Goal: Task Accomplishment & Management: Manage account settings

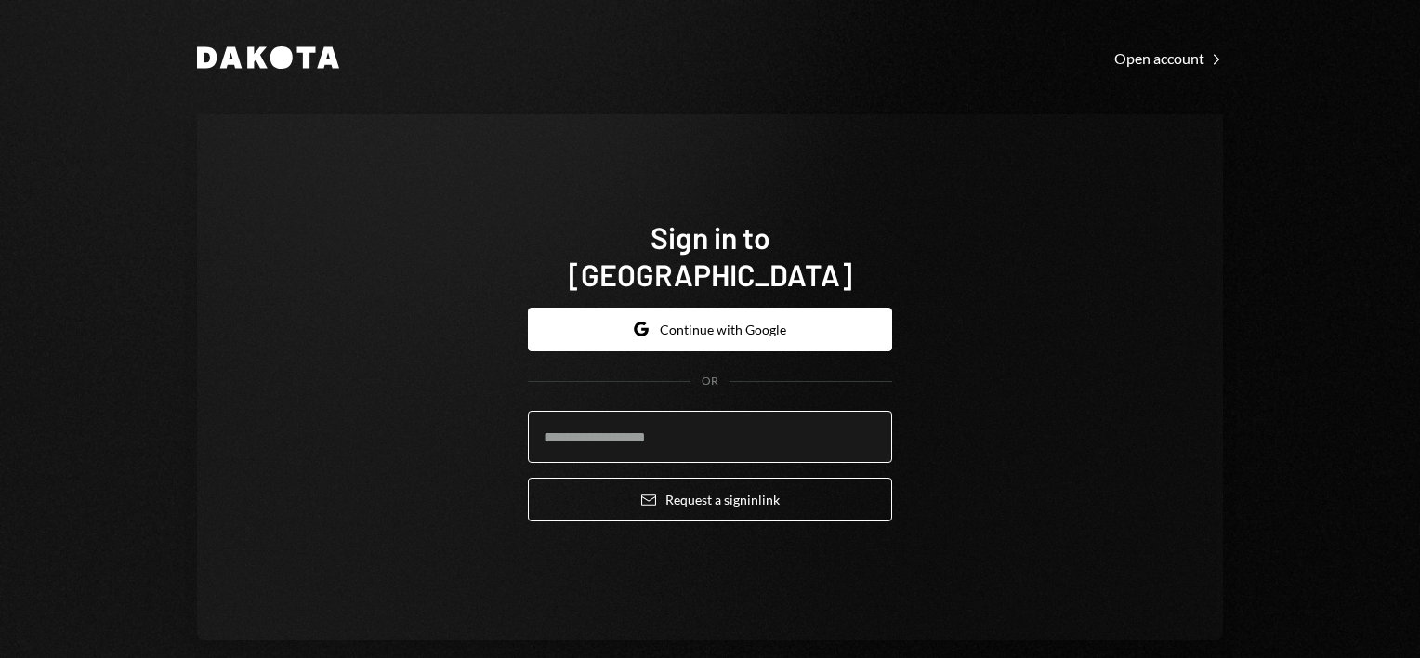
click at [688, 417] on input "email" at bounding box center [710, 437] width 364 height 52
drag, startPoint x: 566, startPoint y: 420, endPoint x: 518, endPoint y: 420, distance: 48.3
click at [518, 420] on div "**********" at bounding box center [710, 378] width 409 height 468
type input "**********"
click at [1019, 422] on div "**********" at bounding box center [710, 377] width 1026 height 526
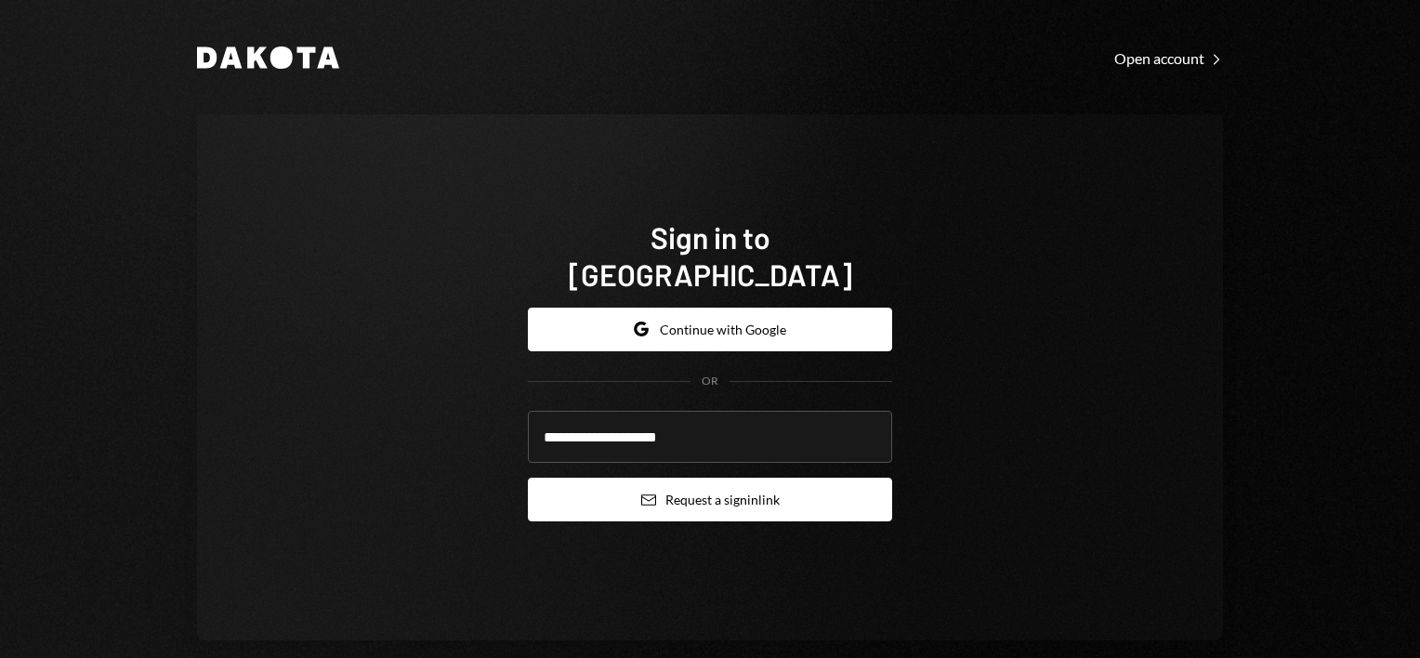
click at [751, 478] on button "Email Request a sign in link" at bounding box center [710, 500] width 364 height 44
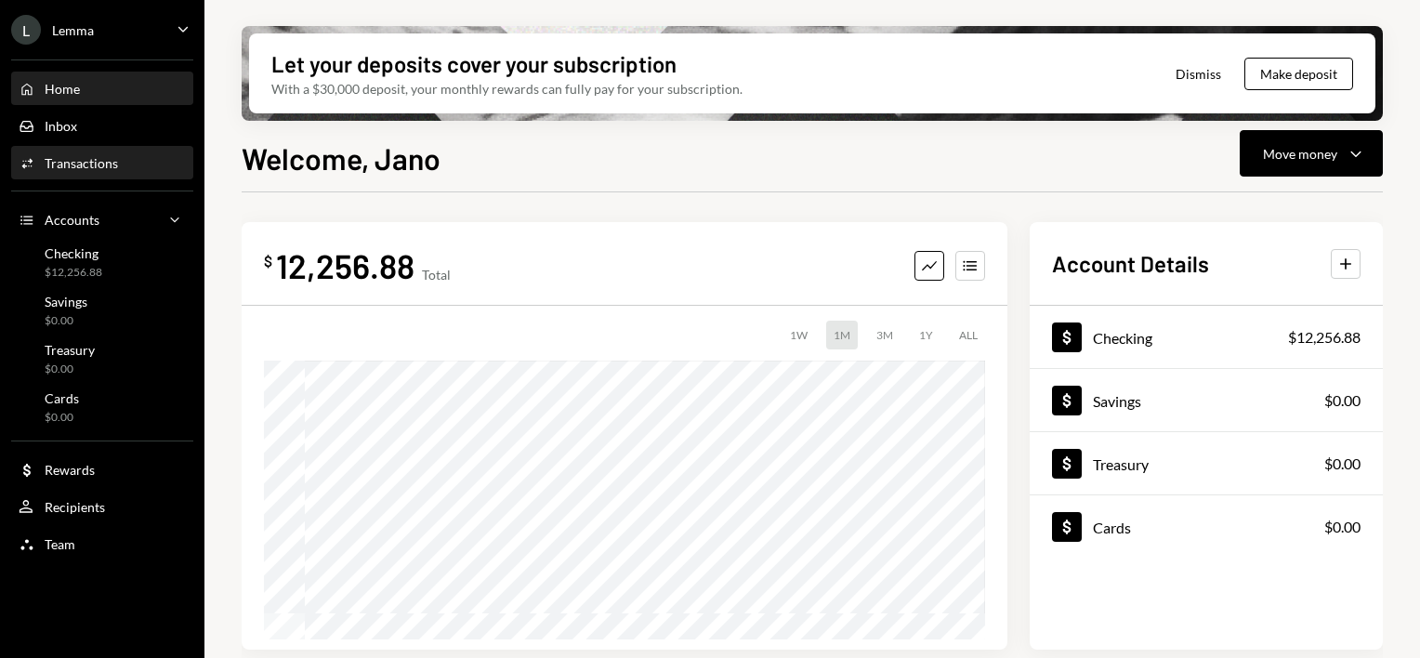
click at [95, 159] on div "Transactions" at bounding box center [81, 163] width 73 height 16
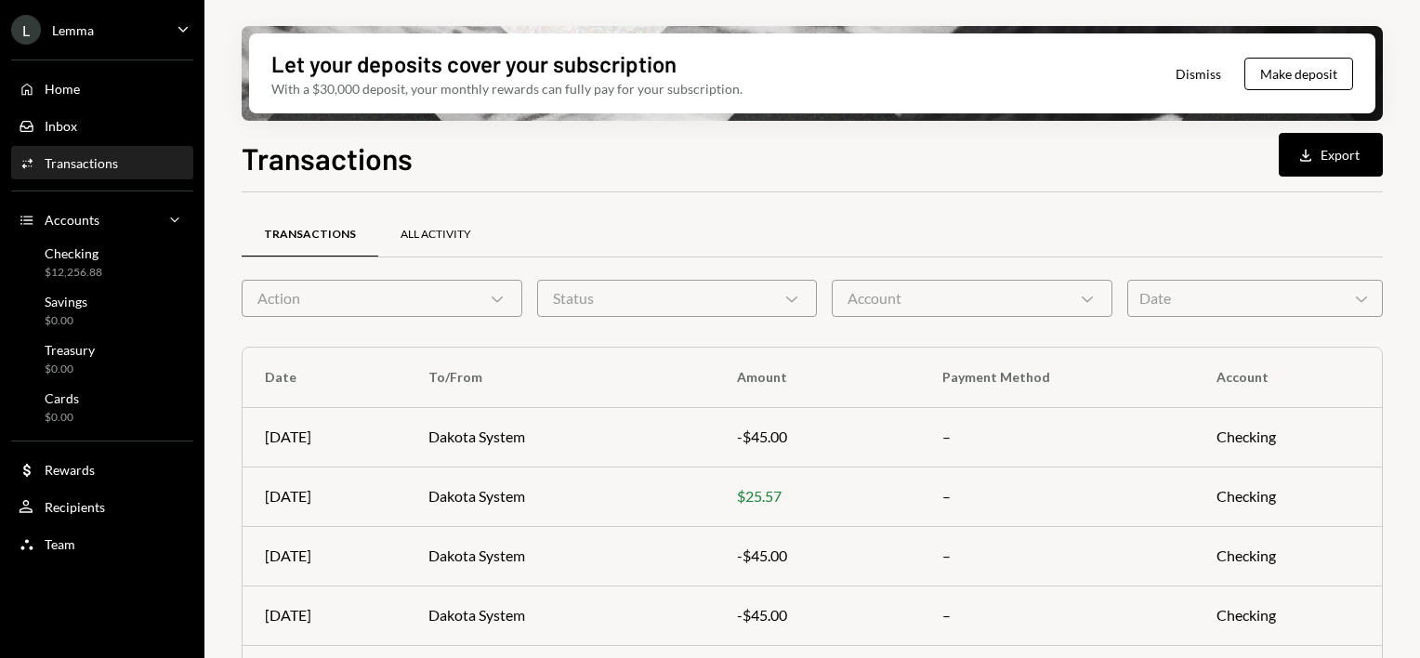
click at [424, 238] on div "All Activity" at bounding box center [436, 235] width 71 height 16
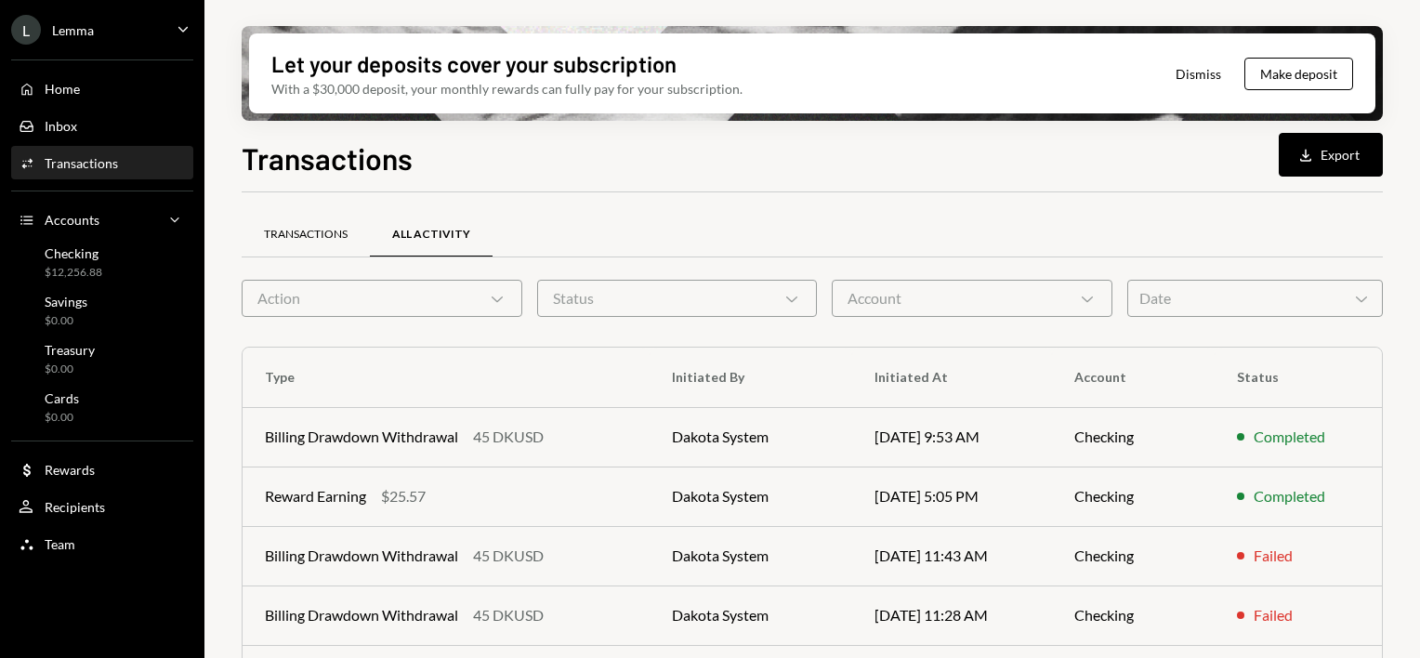
click at [323, 239] on div "Transactions" at bounding box center [306, 235] width 84 height 16
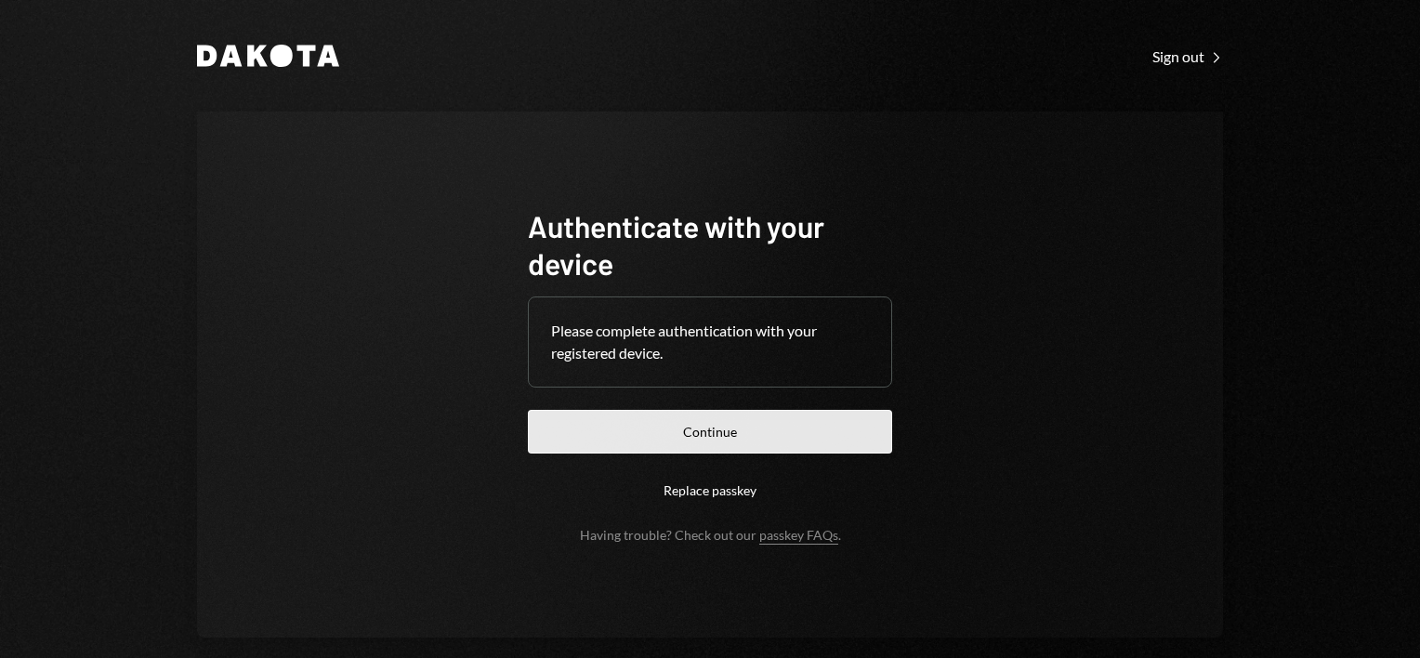
click at [781, 432] on button "Continue" at bounding box center [710, 432] width 364 height 44
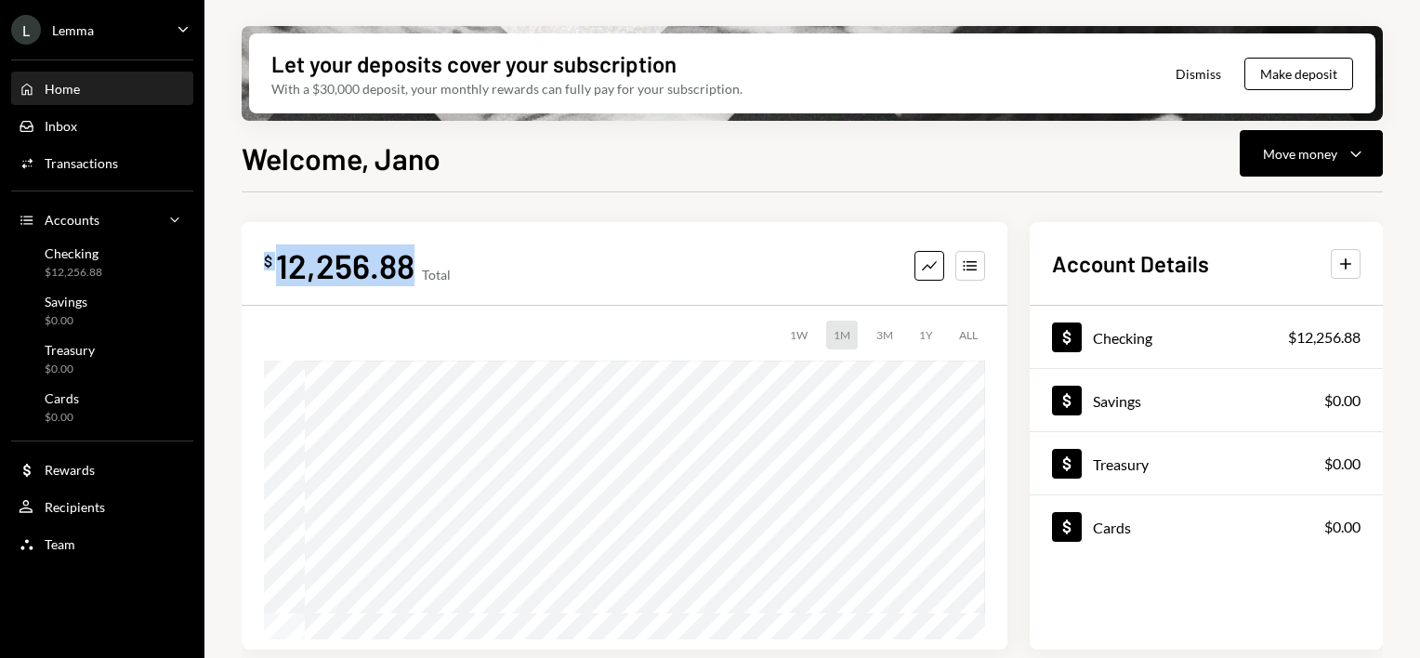
drag, startPoint x: 304, startPoint y: 269, endPoint x: 412, endPoint y: 270, distance: 107.8
click at [412, 270] on div "$ 12,256.88" at bounding box center [339, 265] width 151 height 42
click at [406, 260] on div "12,256.88" at bounding box center [345, 265] width 138 height 42
drag, startPoint x: 413, startPoint y: 268, endPoint x: 278, endPoint y: 270, distance: 134.8
click at [278, 270] on div "12,256.88" at bounding box center [345, 265] width 138 height 42
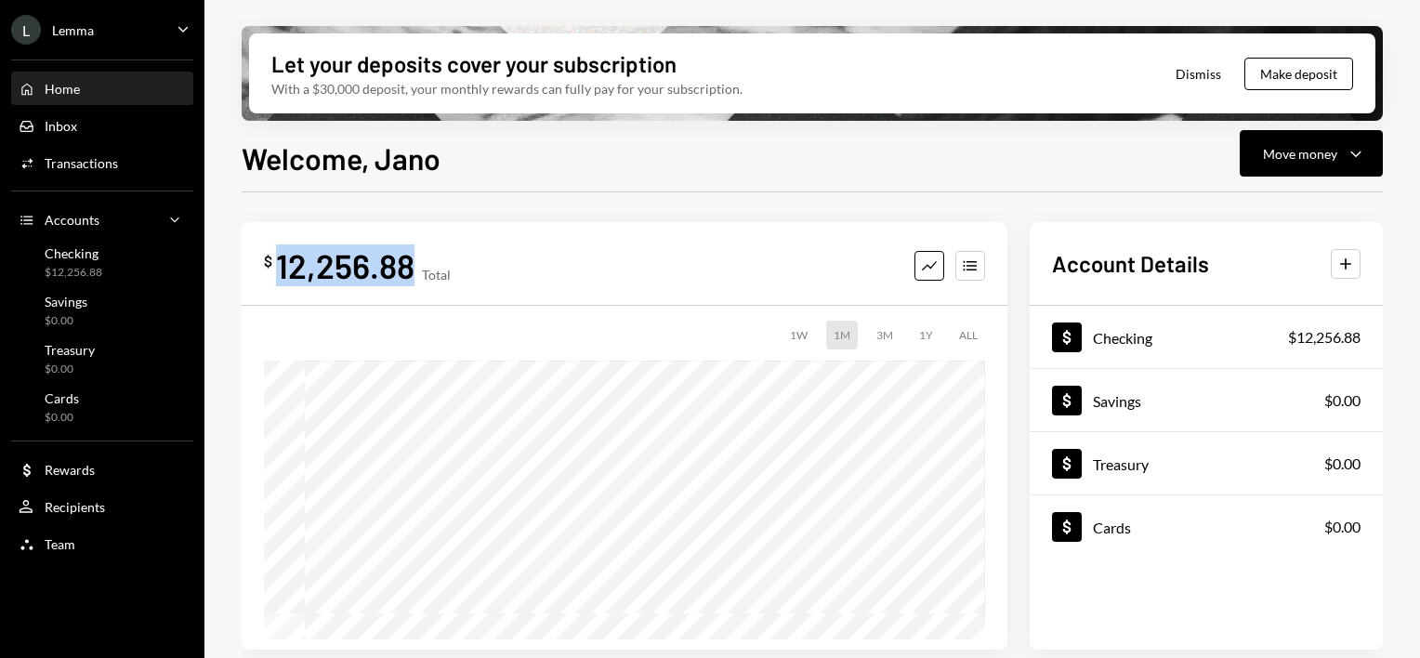
copy div "12,256.88"
